Goal: Transaction & Acquisition: Purchase product/service

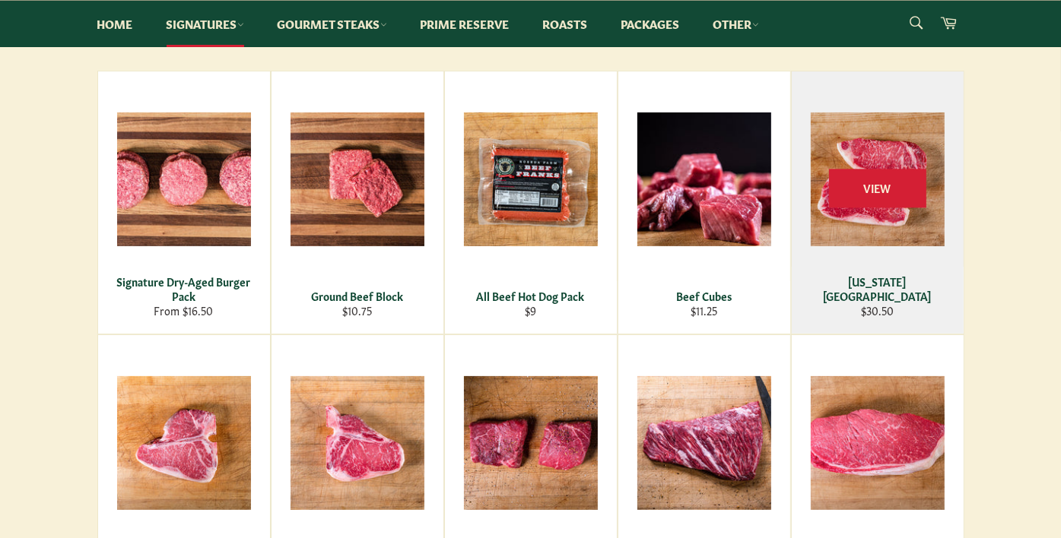
scroll to position [252, 0]
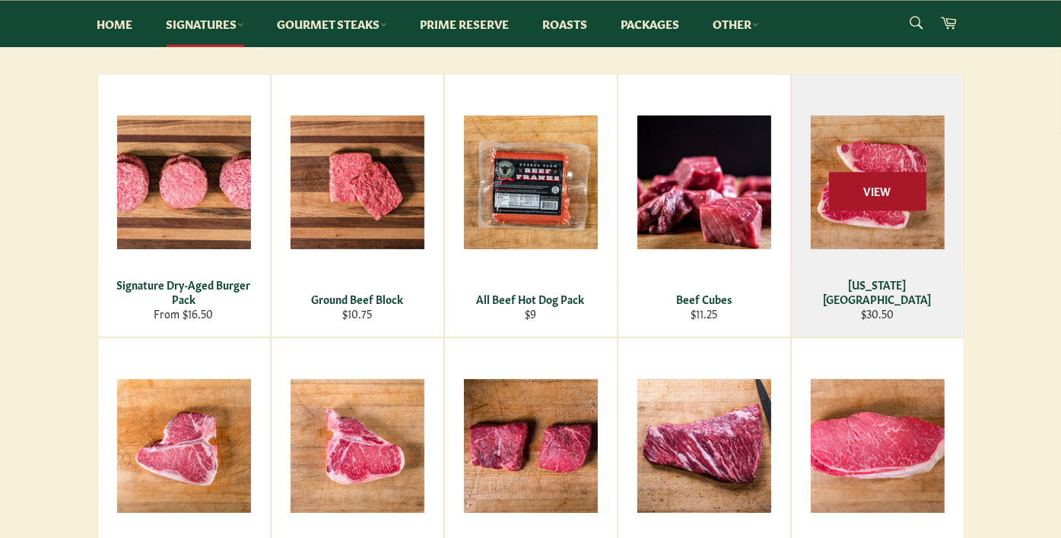
click at [869, 185] on span "View" at bounding box center [877, 191] width 97 height 39
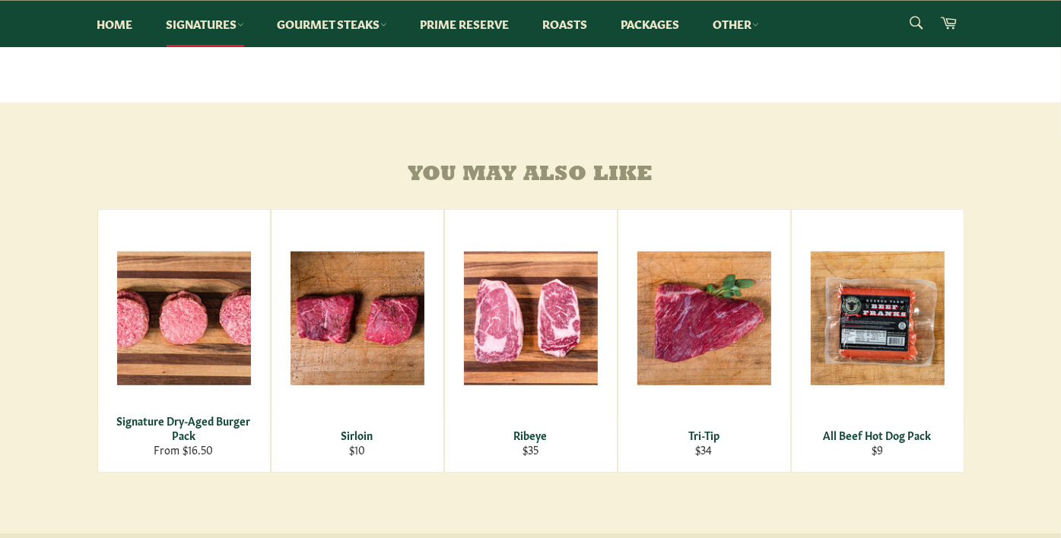
scroll to position [829, 0]
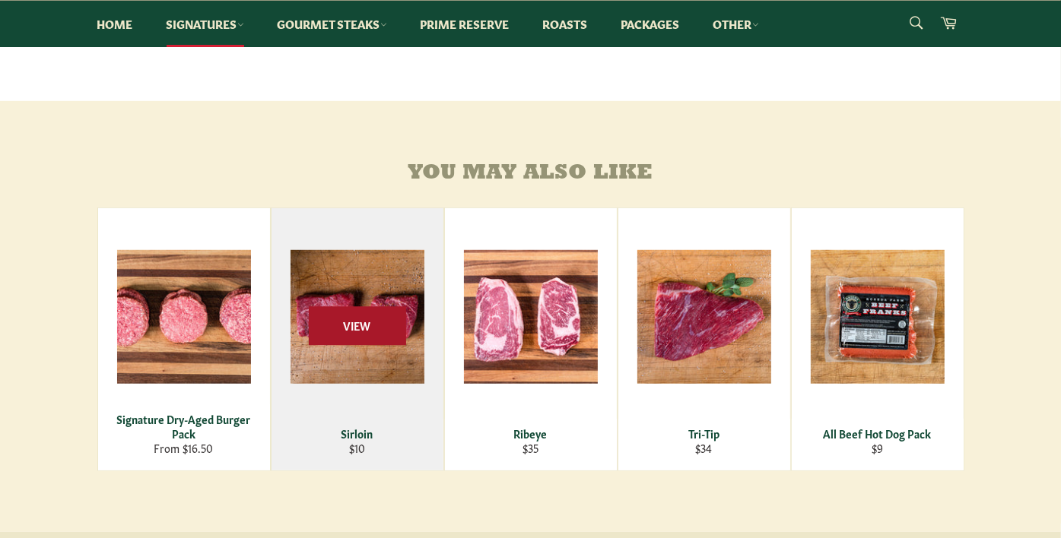
click at [365, 315] on span "View" at bounding box center [357, 325] width 97 height 39
